Goal: Task Accomplishment & Management: Manage account settings

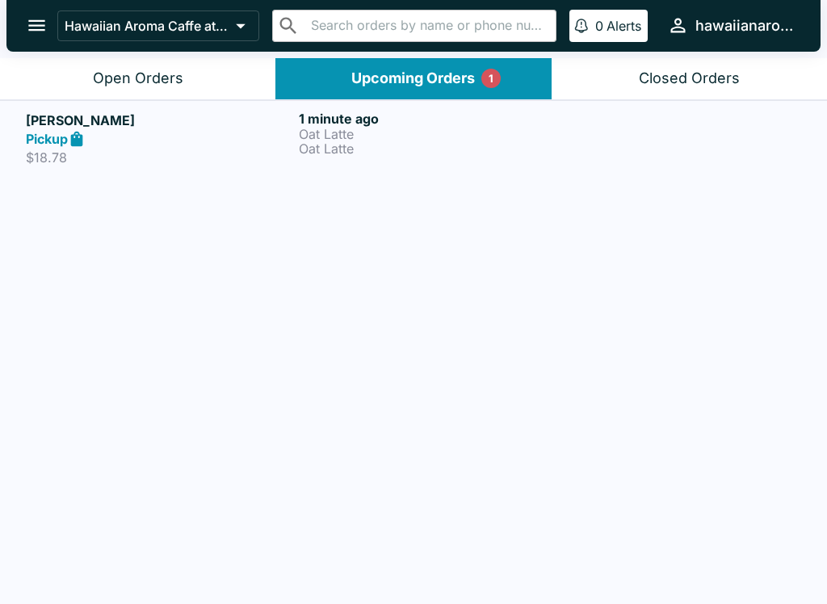
click at [320, 145] on p "Oat Latte" at bounding box center [432, 148] width 267 height 15
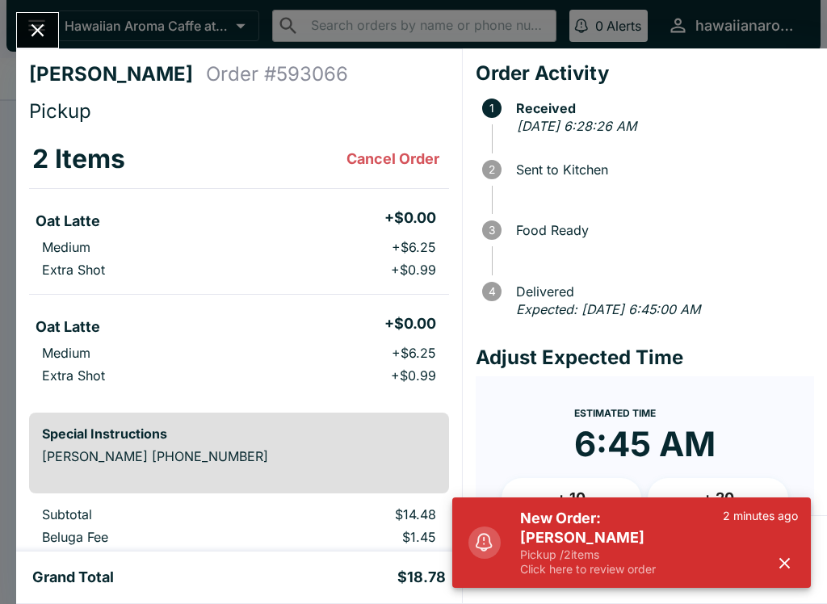
click at [590, 561] on p "Pickup / 2 items" at bounding box center [621, 555] width 203 height 15
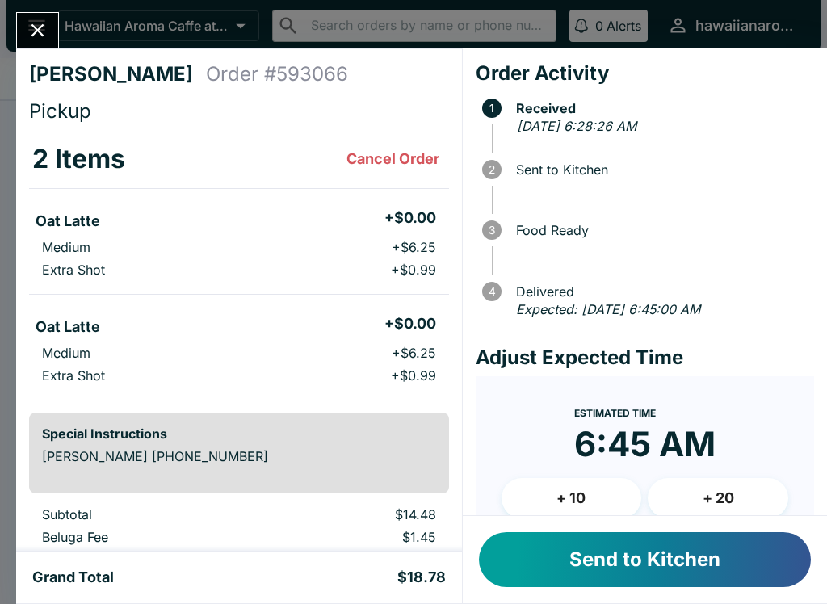
click at [651, 563] on button "Send to Kitchen" at bounding box center [645, 559] width 332 height 55
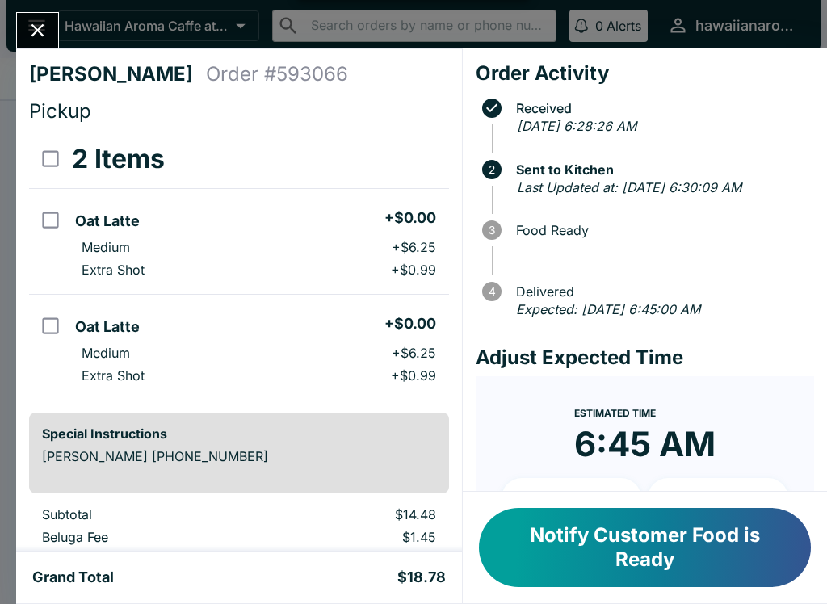
click at [48, 24] on icon "Close" at bounding box center [38, 30] width 22 height 22
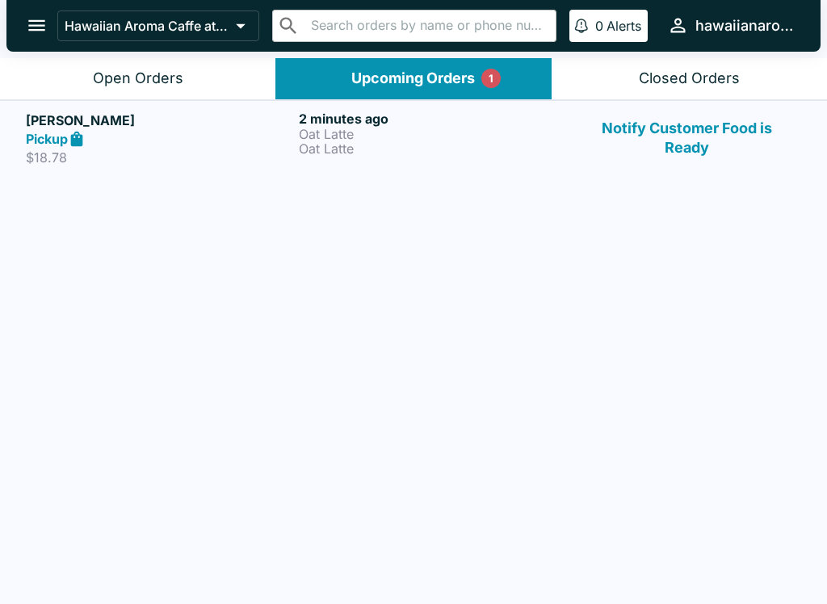
click at [411, 133] on p "Oat Latte" at bounding box center [432, 134] width 267 height 15
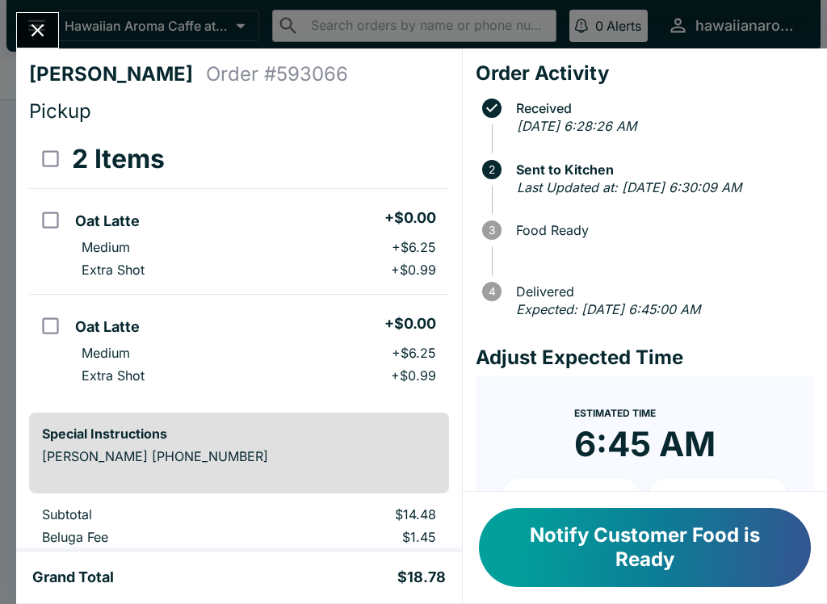
click at [33, 46] on button "Close" at bounding box center [37, 30] width 41 height 35
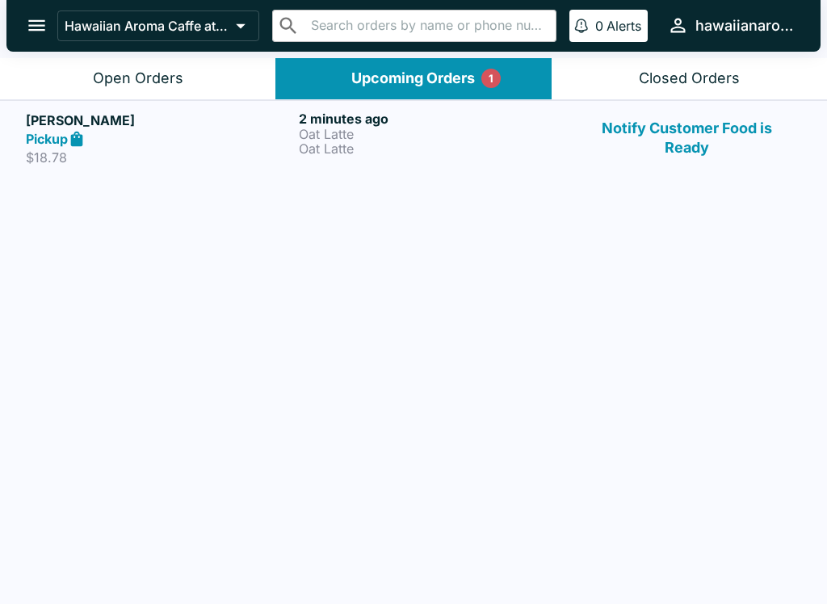
click at [417, 79] on div "Upcoming Orders 1" at bounding box center [413, 78] width 124 height 19
click at [160, 87] on button "Open Orders" at bounding box center [137, 78] width 275 height 41
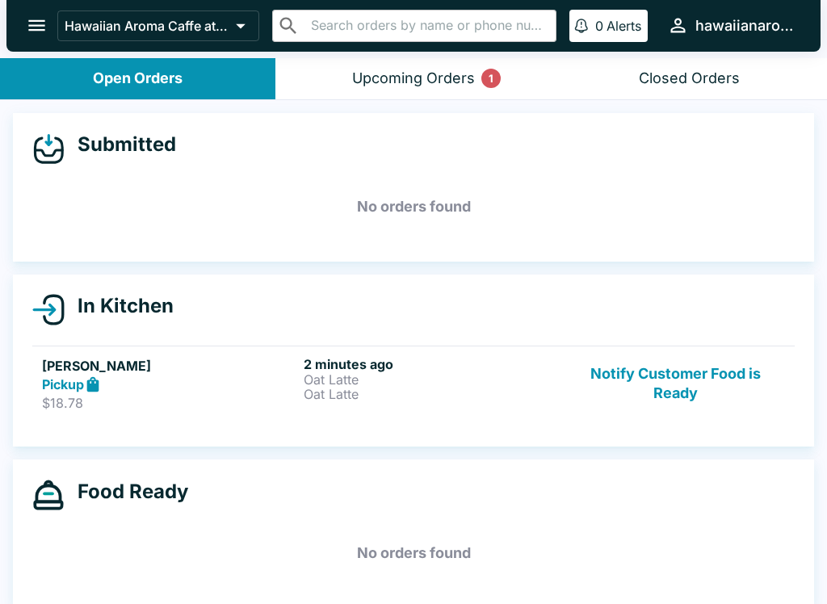
click at [396, 68] on button "Upcoming Orders 1" at bounding box center [412, 78] width 275 height 41
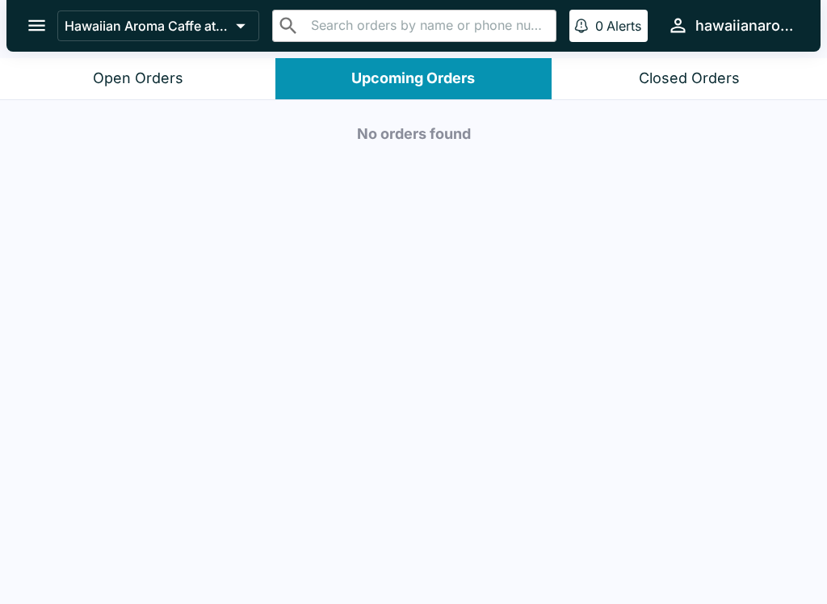
click at [146, 78] on div "Open Orders" at bounding box center [138, 78] width 90 height 19
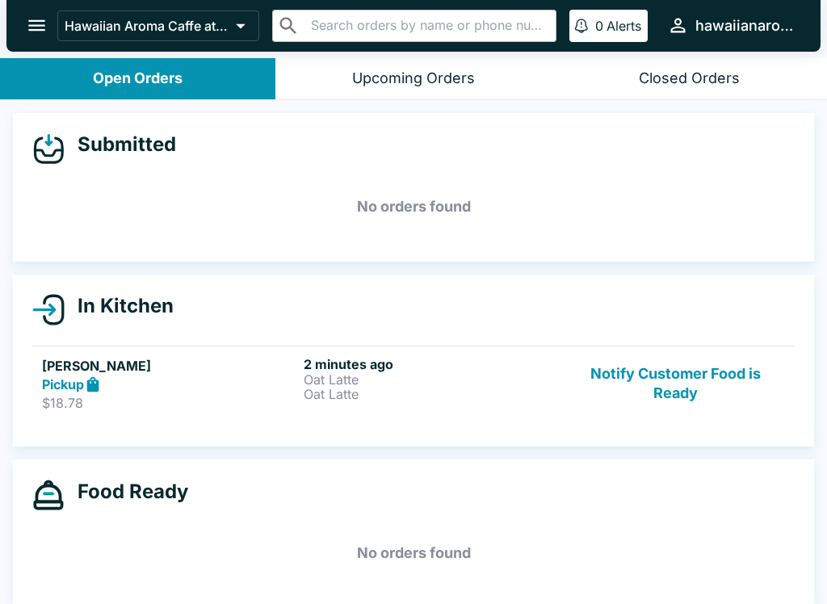
click at [444, 387] on p "Oat Latte" at bounding box center [431, 394] width 255 height 15
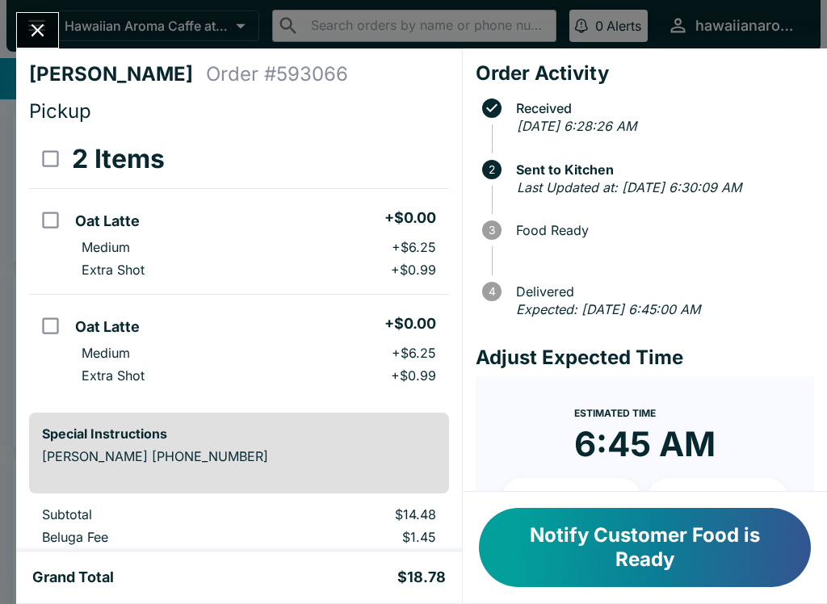
click at [653, 549] on button "Notify Customer Food is Ready" at bounding box center [645, 547] width 332 height 79
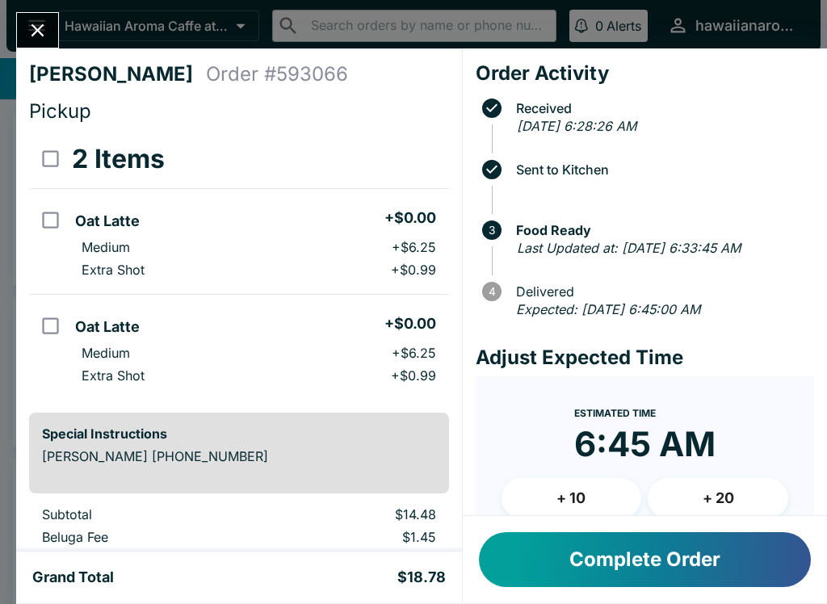
click at [576, 559] on button "Complete Order" at bounding box center [645, 559] width 332 height 55
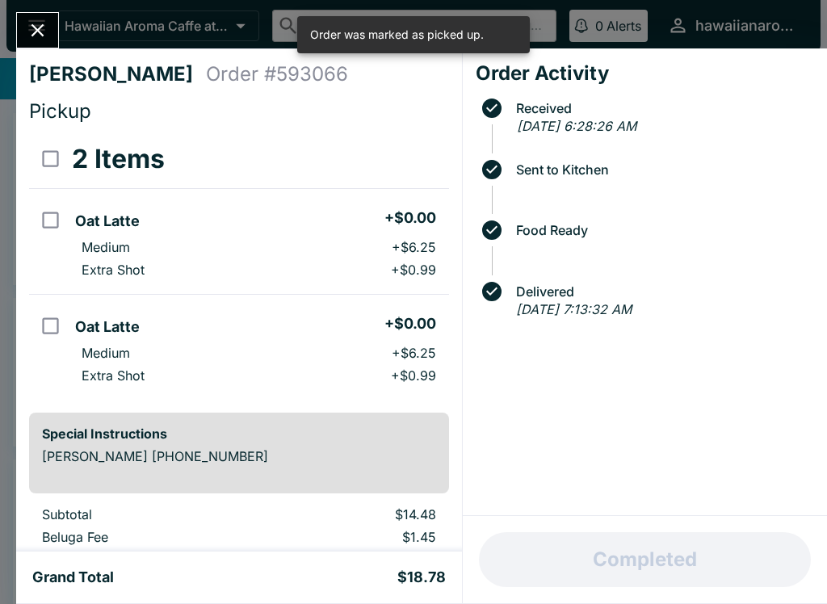
click at [23, 35] on button "Close" at bounding box center [37, 30] width 41 height 35
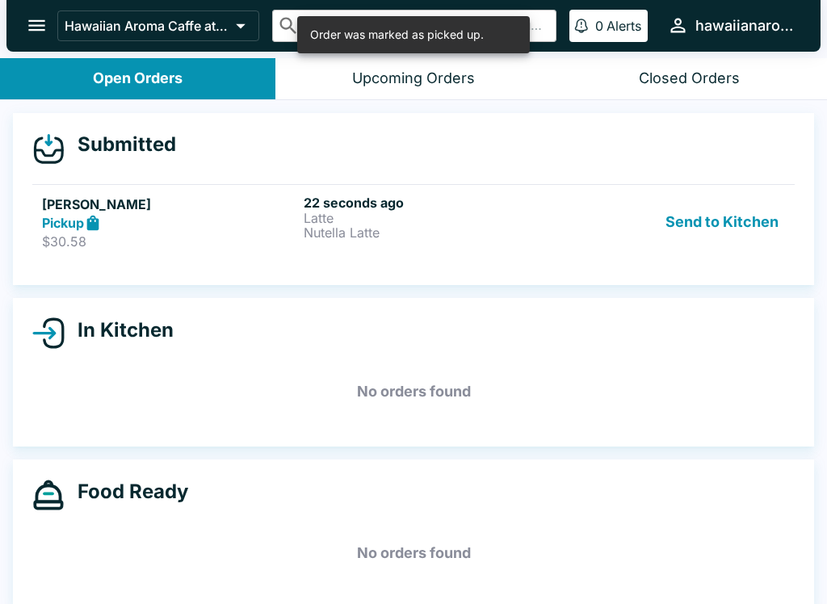
click at [206, 240] on p "$30.58" at bounding box center [169, 241] width 255 height 16
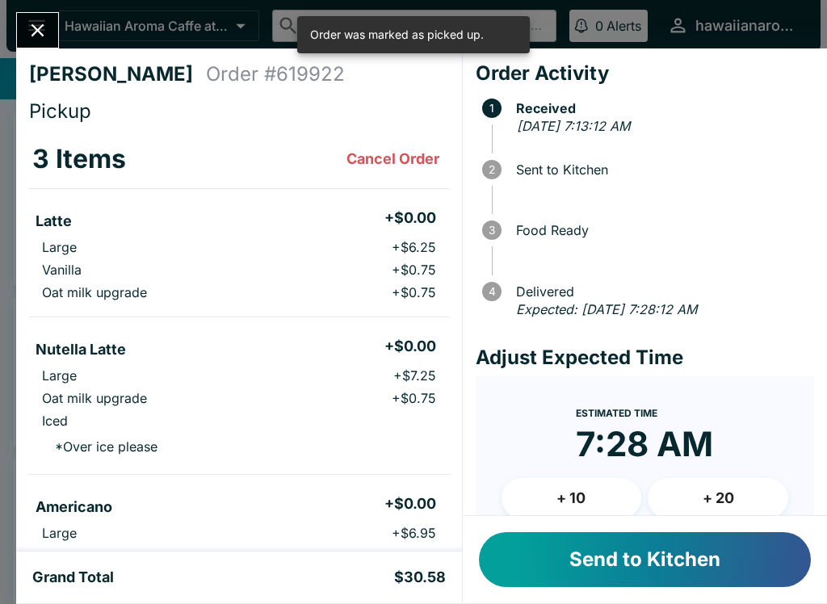
click at [562, 567] on button "Send to Kitchen" at bounding box center [645, 559] width 332 height 55
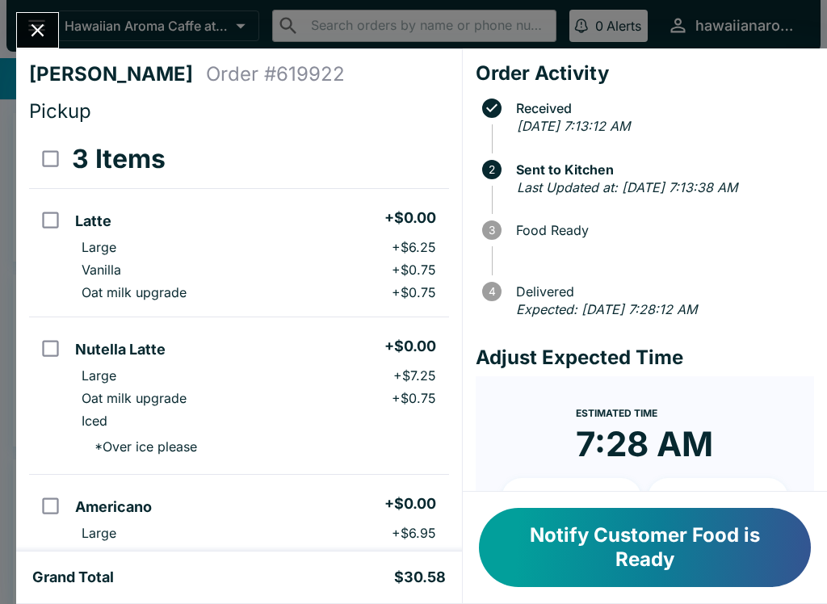
click at [606, 582] on button "Notify Customer Food is Ready" at bounding box center [645, 547] width 332 height 79
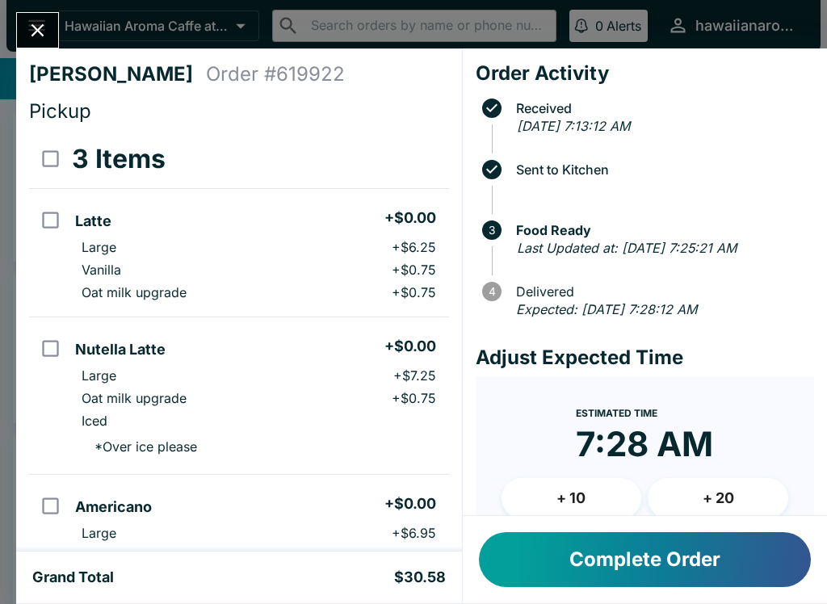
click at [650, 561] on button "Complete Order" at bounding box center [645, 559] width 332 height 55
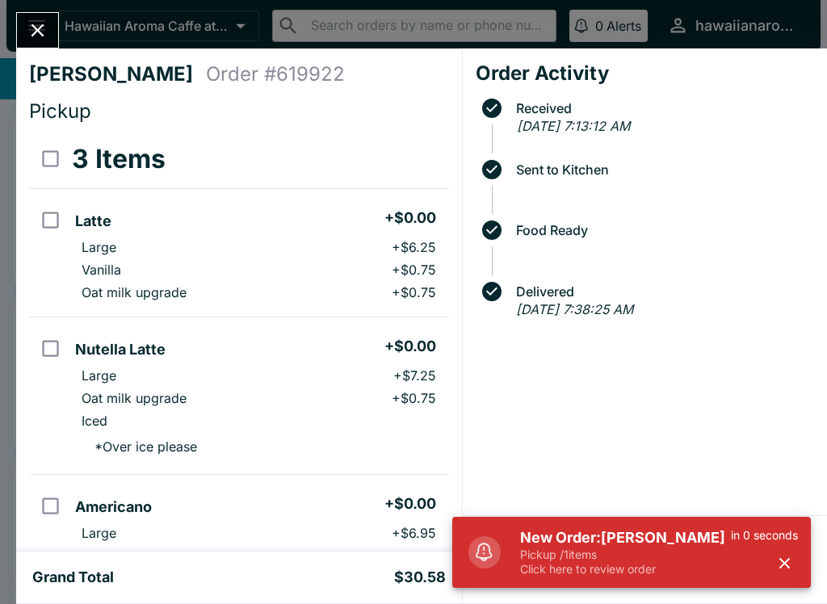
click at [49, 29] on button "Close" at bounding box center [37, 30] width 41 height 35
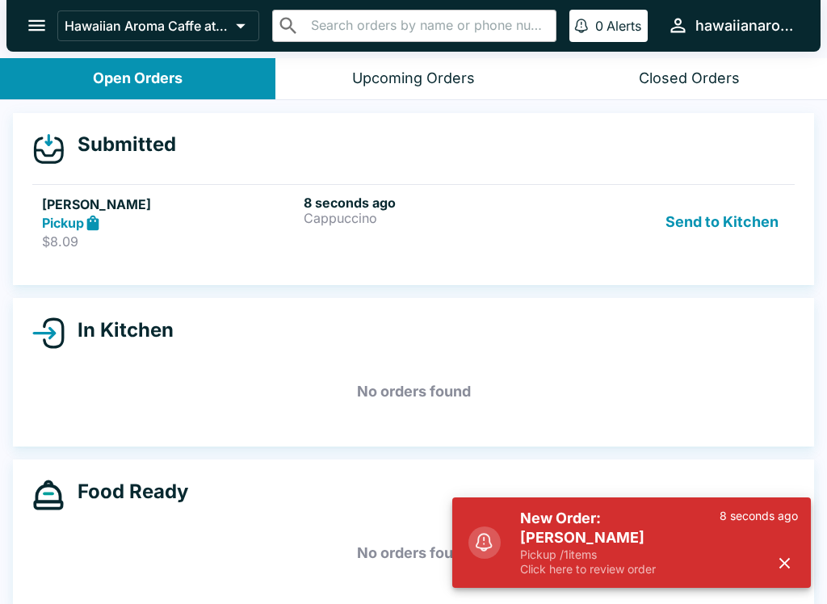
click at [725, 232] on button "Send to Kitchen" at bounding box center [722, 223] width 126 height 56
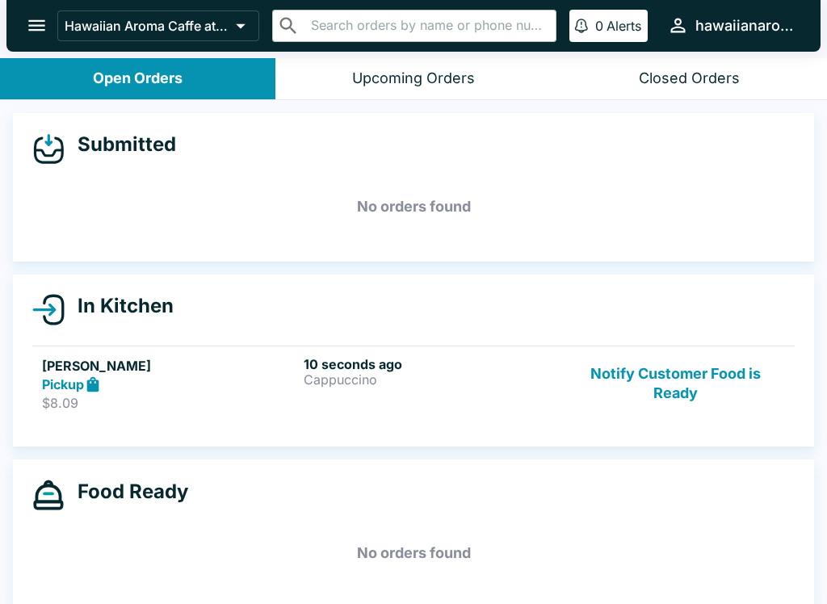
click at [374, 413] on link "[PERSON_NAME] Pickup $8.09 10 seconds ago Cappuccino Notify Customer Food is Re…" at bounding box center [413, 384] width 763 height 76
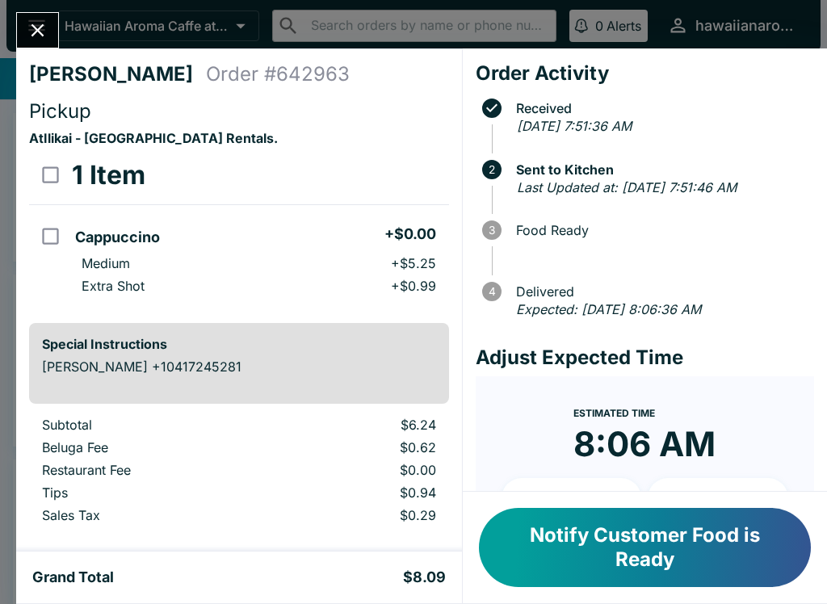
click at [43, 23] on icon "Close" at bounding box center [38, 30] width 22 height 22
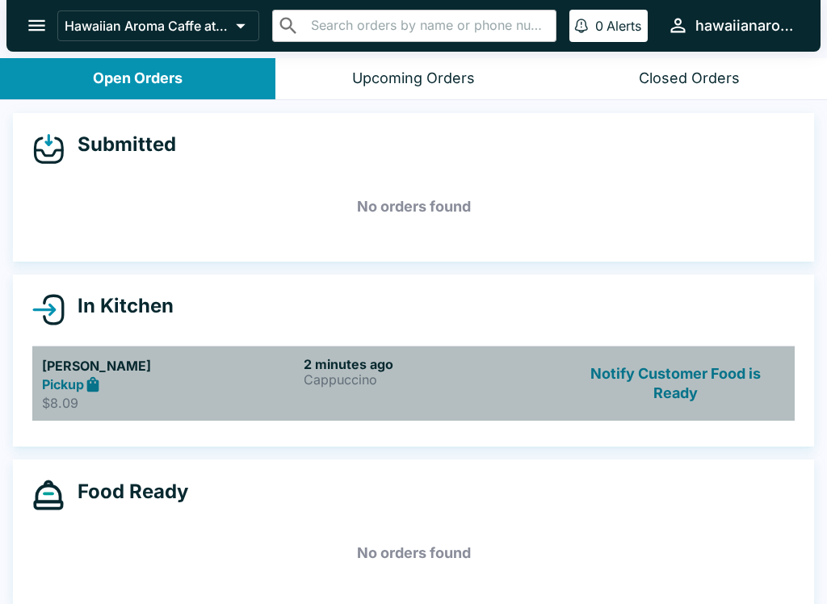
click at [453, 418] on link "[PERSON_NAME] Pickup $8.09 2 minutes ago Cappuccino Notify Customer Food is Rea…" at bounding box center [413, 384] width 763 height 76
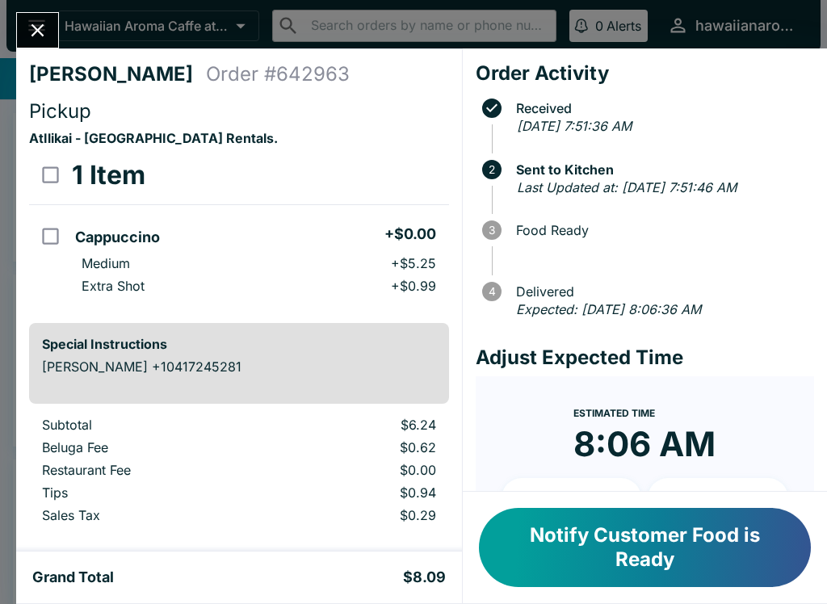
click at [588, 540] on button "Notify Customer Food is Ready" at bounding box center [645, 547] width 332 height 79
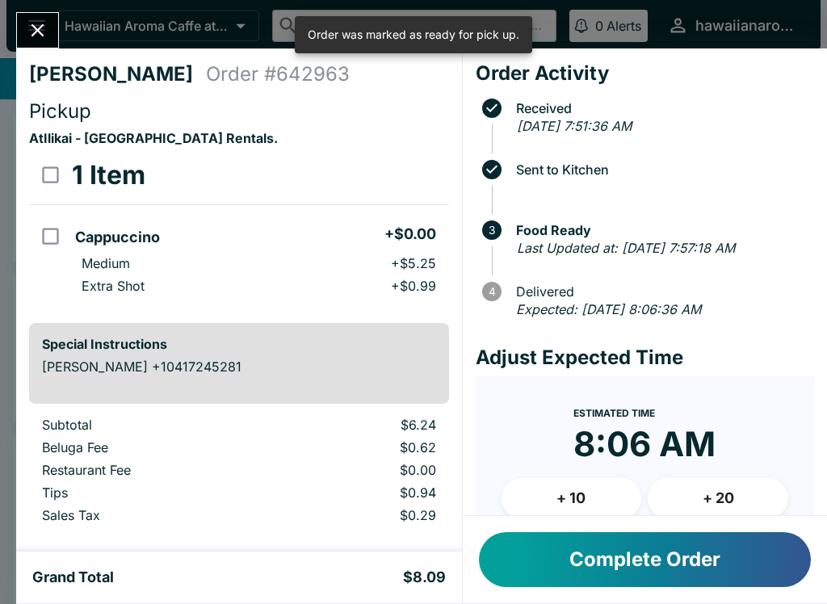
click at [30, 19] on icon "Close" at bounding box center [38, 30] width 22 height 22
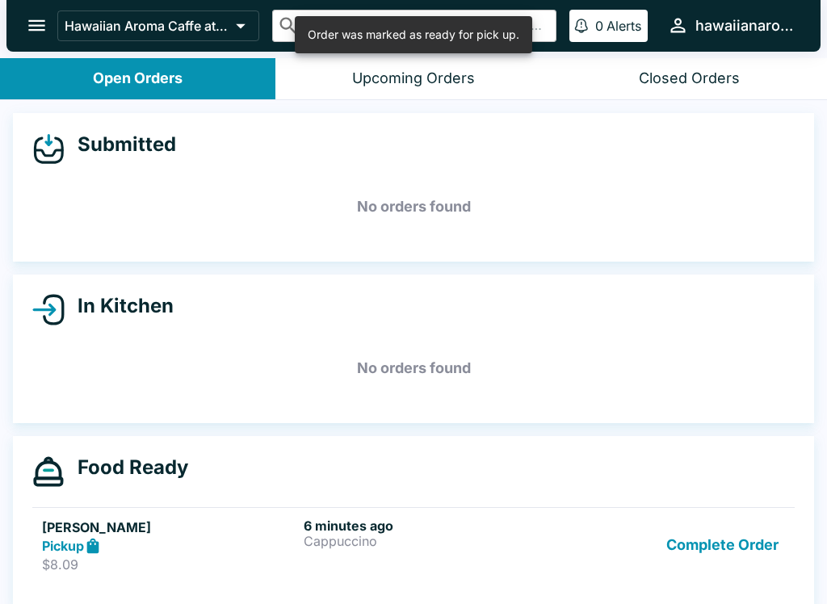
click at [393, 536] on p "Cappuccino" at bounding box center [431, 541] width 255 height 15
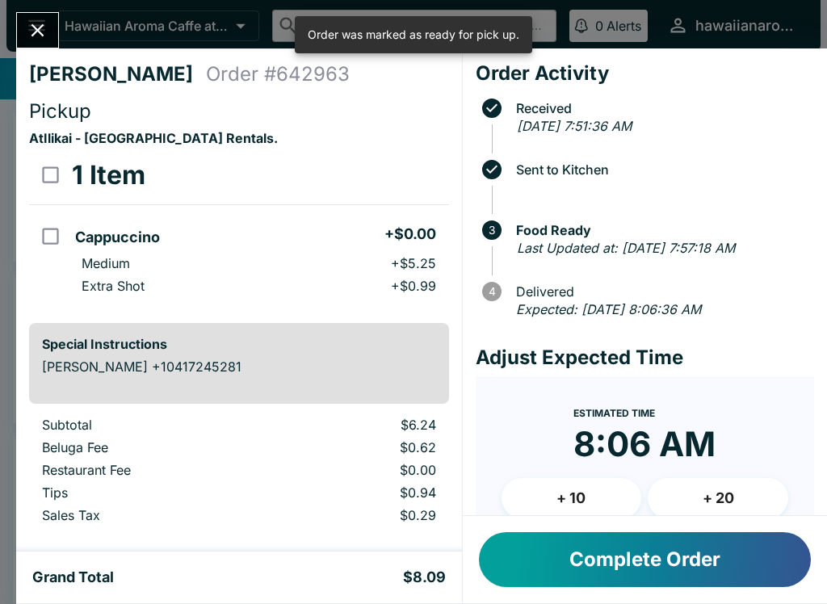
click at [43, 21] on icon "Close" at bounding box center [38, 30] width 22 height 22
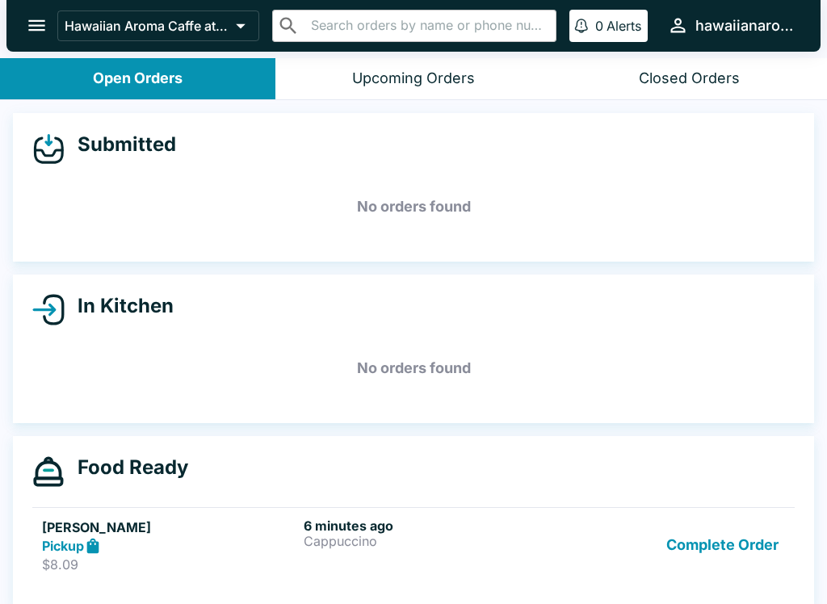
click at [702, 549] on button "Complete Order" at bounding box center [722, 546] width 125 height 56
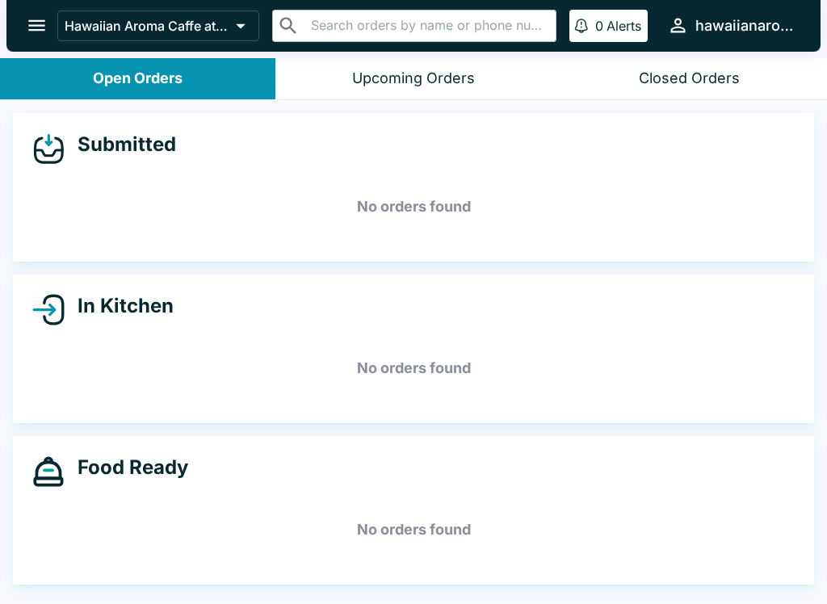
scroll to position [2, 0]
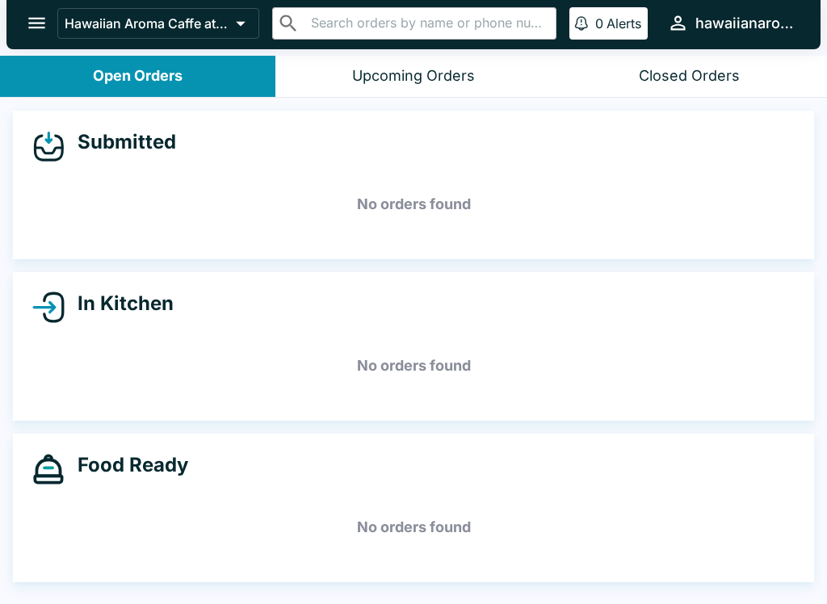
click at [689, 77] on div "Closed Orders" at bounding box center [689, 76] width 101 height 19
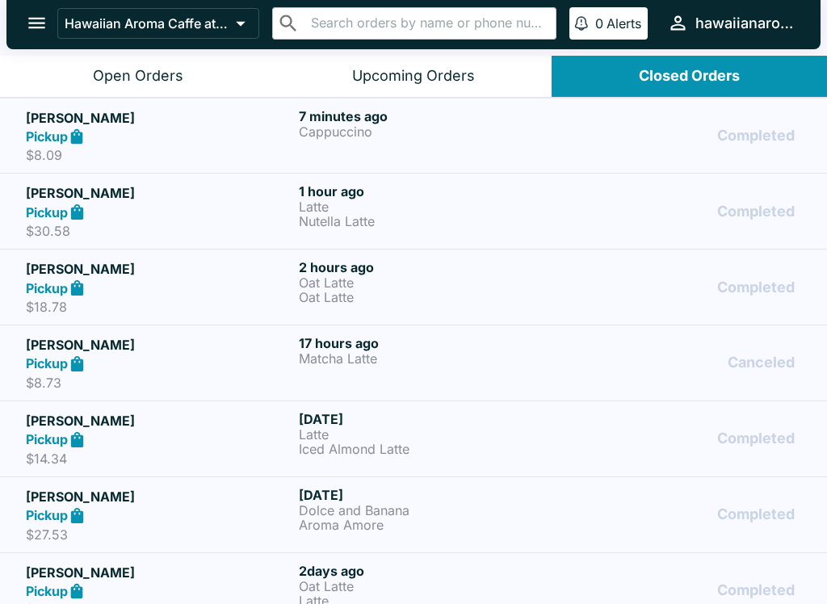
click at [204, 141] on div "Pickup" at bounding box center [159, 137] width 267 height 19
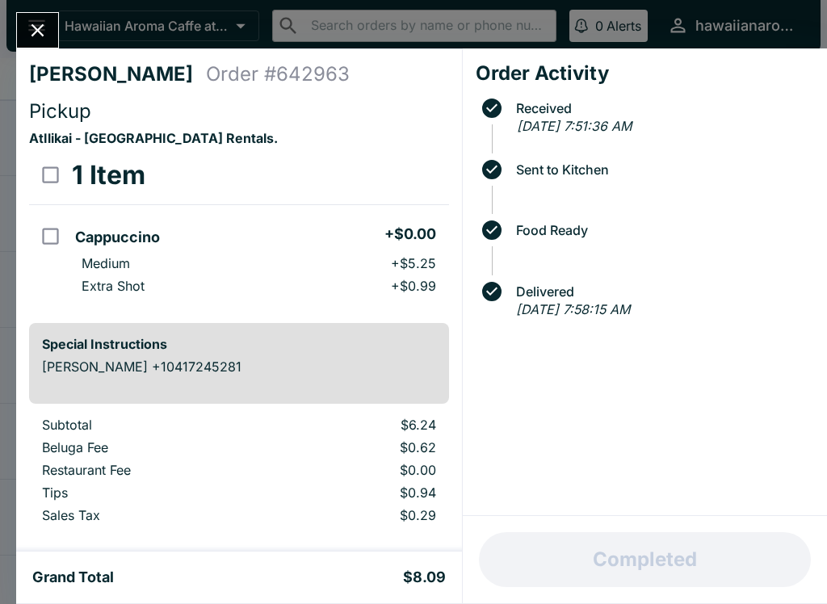
click at [27, 24] on icon "Close" at bounding box center [38, 30] width 22 height 22
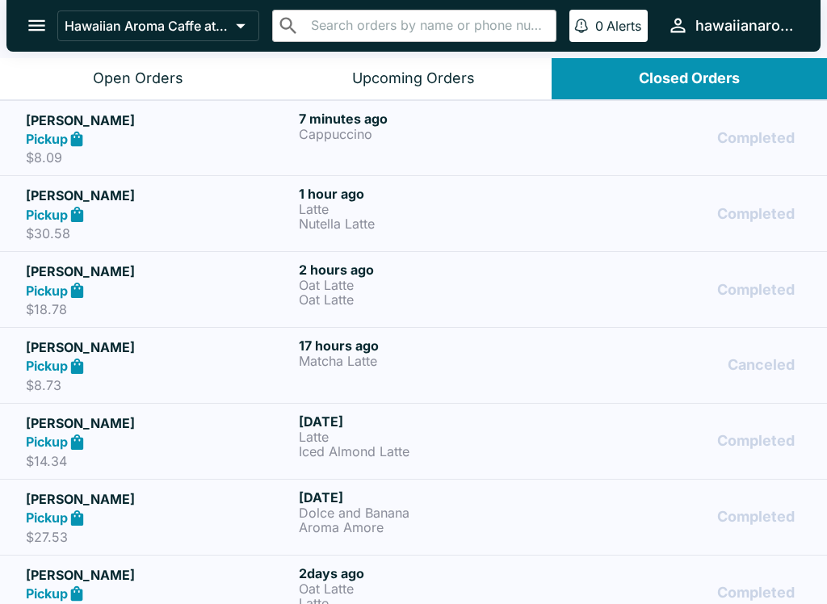
click at [219, 295] on div "Pickup" at bounding box center [159, 290] width 267 height 19
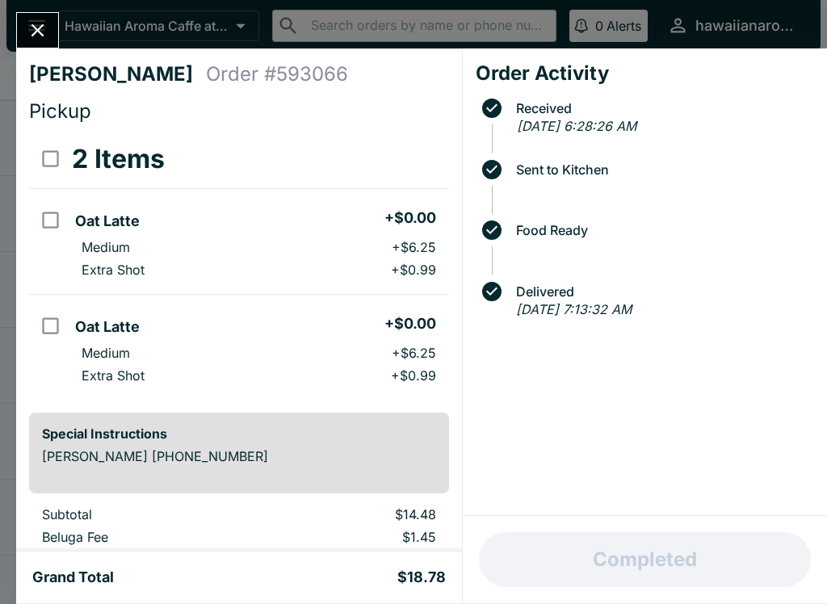
click at [40, 32] on icon "Close" at bounding box center [38, 30] width 13 height 13
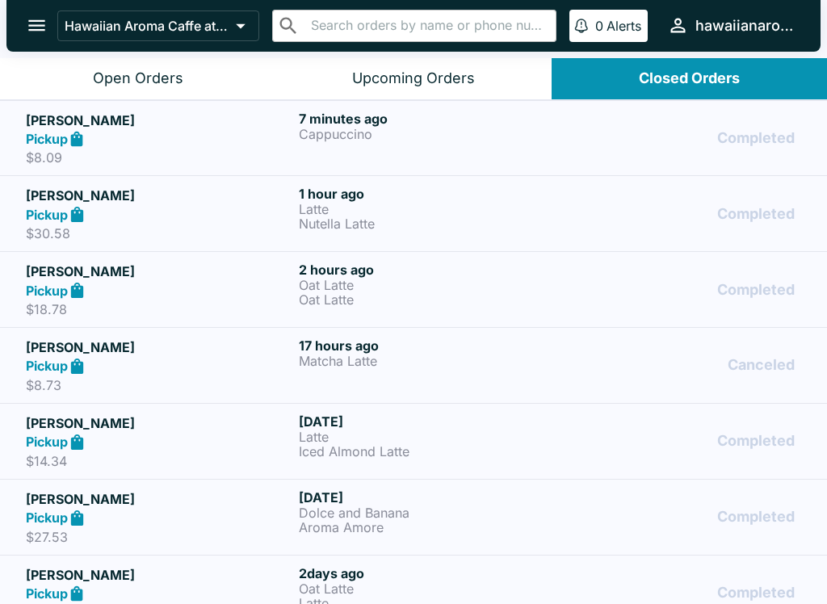
click at [143, 81] on div "Open Orders" at bounding box center [138, 78] width 90 height 19
